Goal: Check status

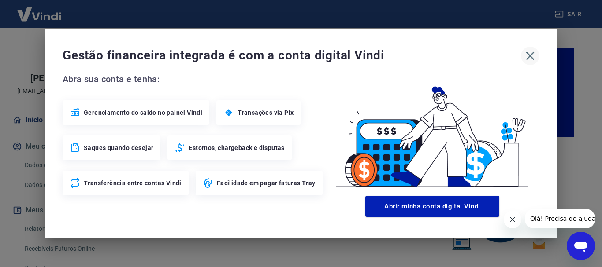
click at [528, 59] on icon "button" at bounding box center [530, 56] width 14 height 14
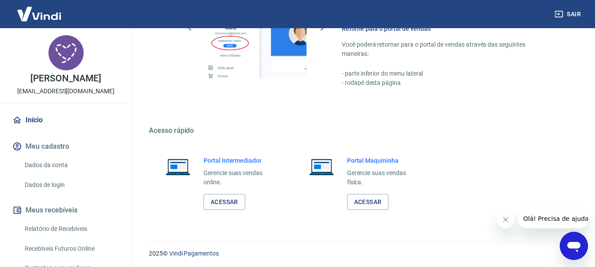
scroll to position [547, 0]
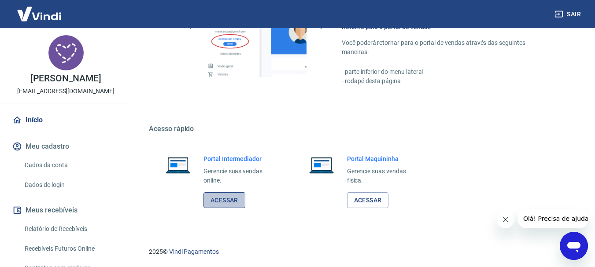
click at [234, 201] on link "Acessar" at bounding box center [225, 201] width 42 height 16
